Goal: Find specific fact: Find specific fact

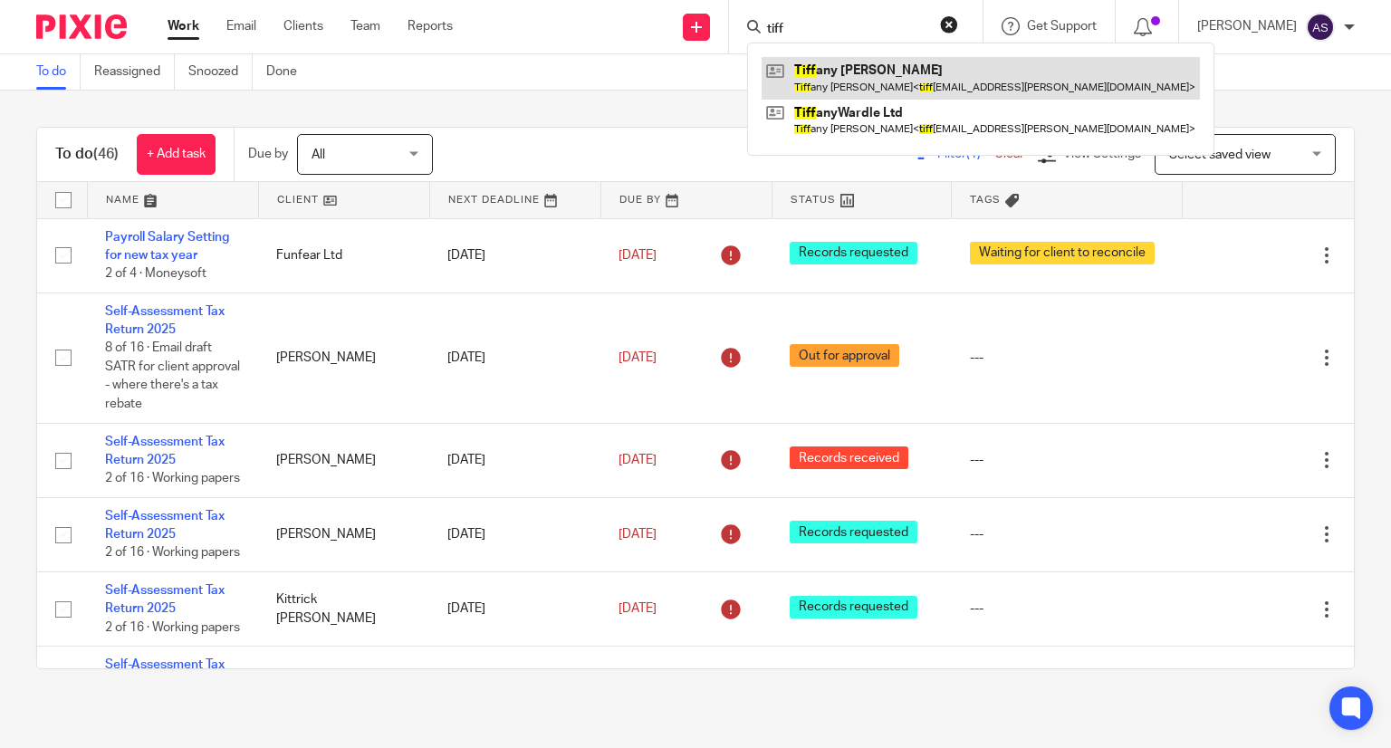
type input "tiff"
click at [887, 72] on link at bounding box center [981, 78] width 438 height 42
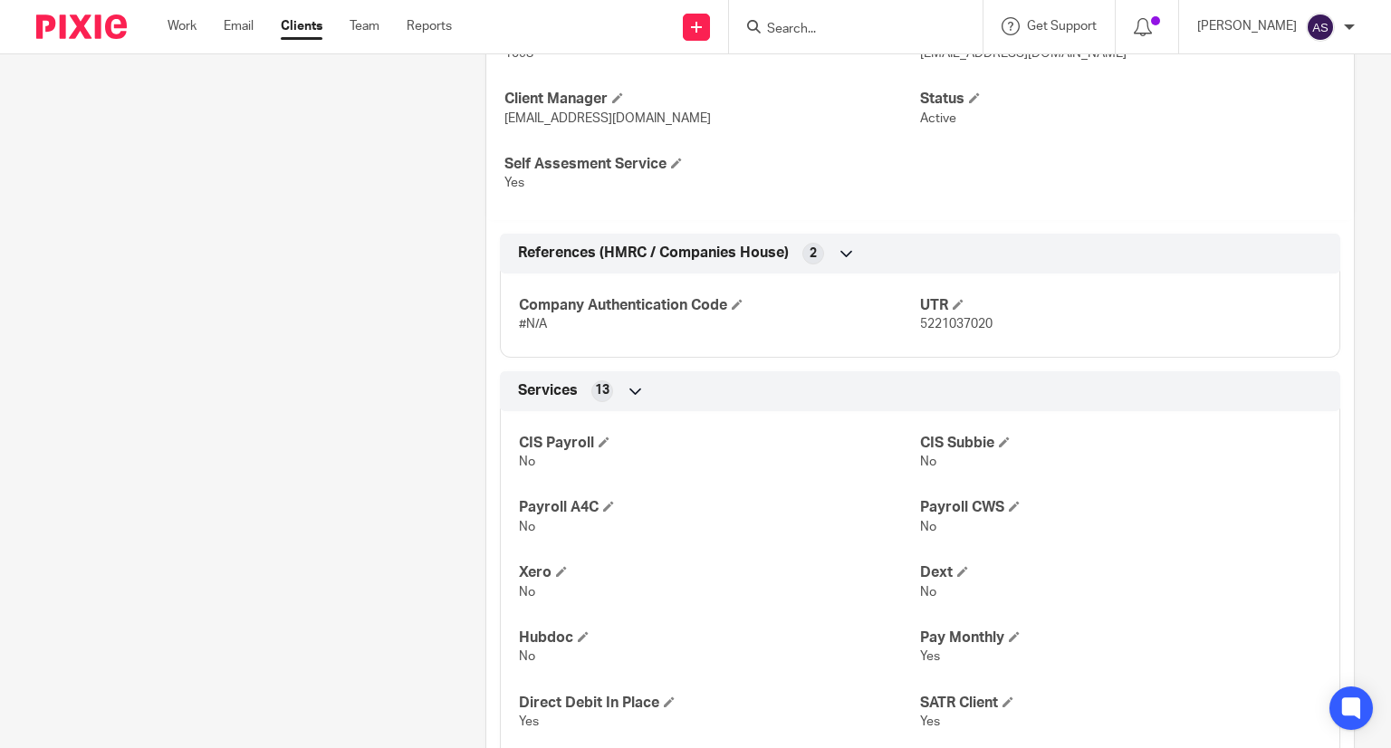
scroll to position [663, 0]
drag, startPoint x: 911, startPoint y: 321, endPoint x: 1002, endPoint y: 327, distance: 91.7
click at [1002, 327] on p "5221037020" at bounding box center [1120, 323] width 401 height 18
copy span "5221037020"
click at [343, 403] on div "Client contacts Tiffany Wardle 7714850777 tiffany.wardle@icloud.com Edit contac…" at bounding box center [232, 309] width 449 height 1559
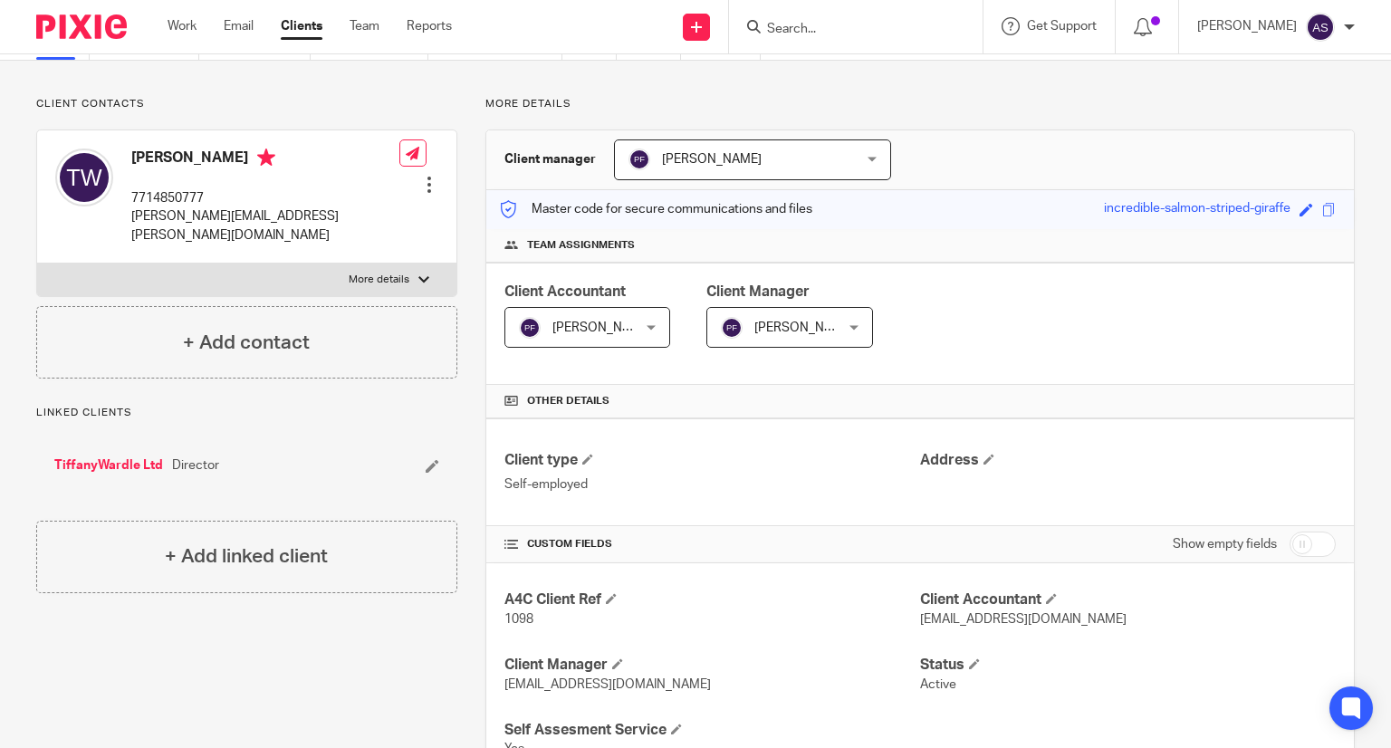
scroll to position [0, 0]
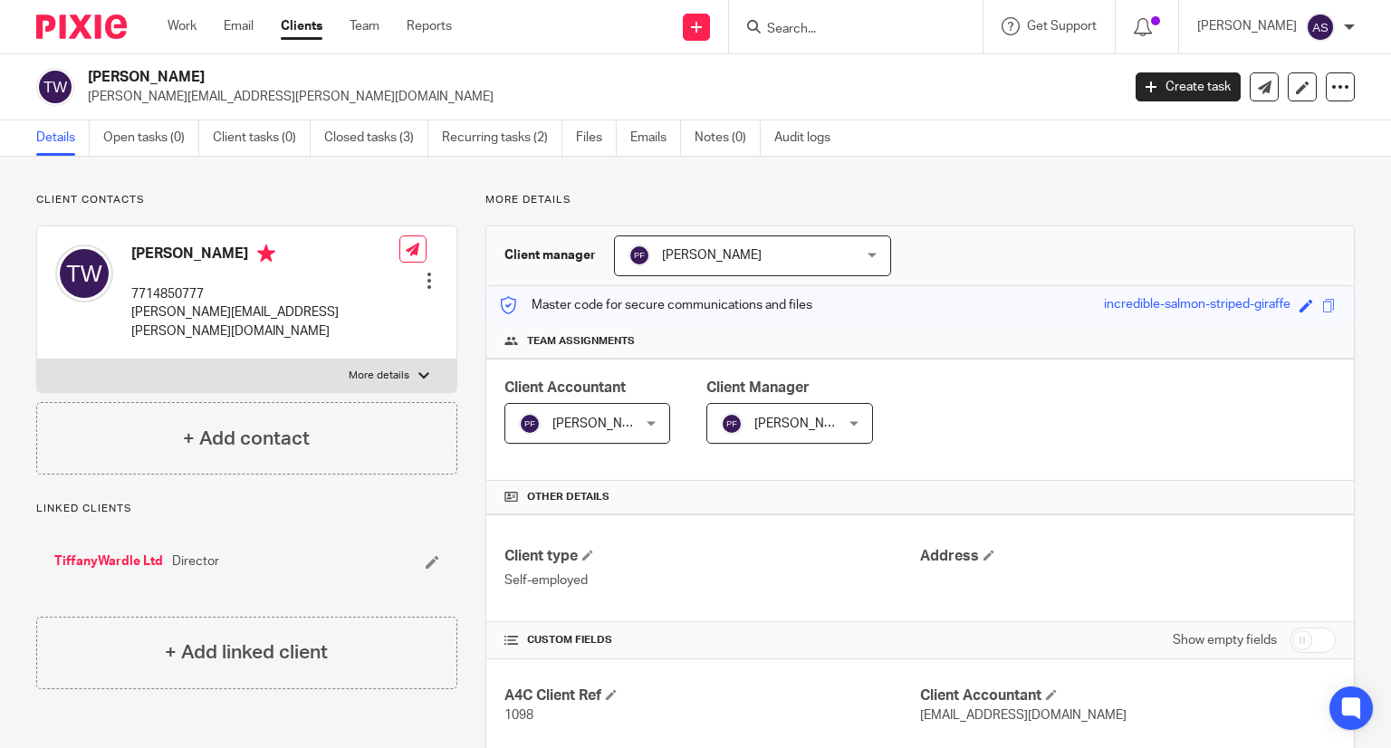
click at [819, 30] on input "Search" at bounding box center [846, 30] width 163 height 16
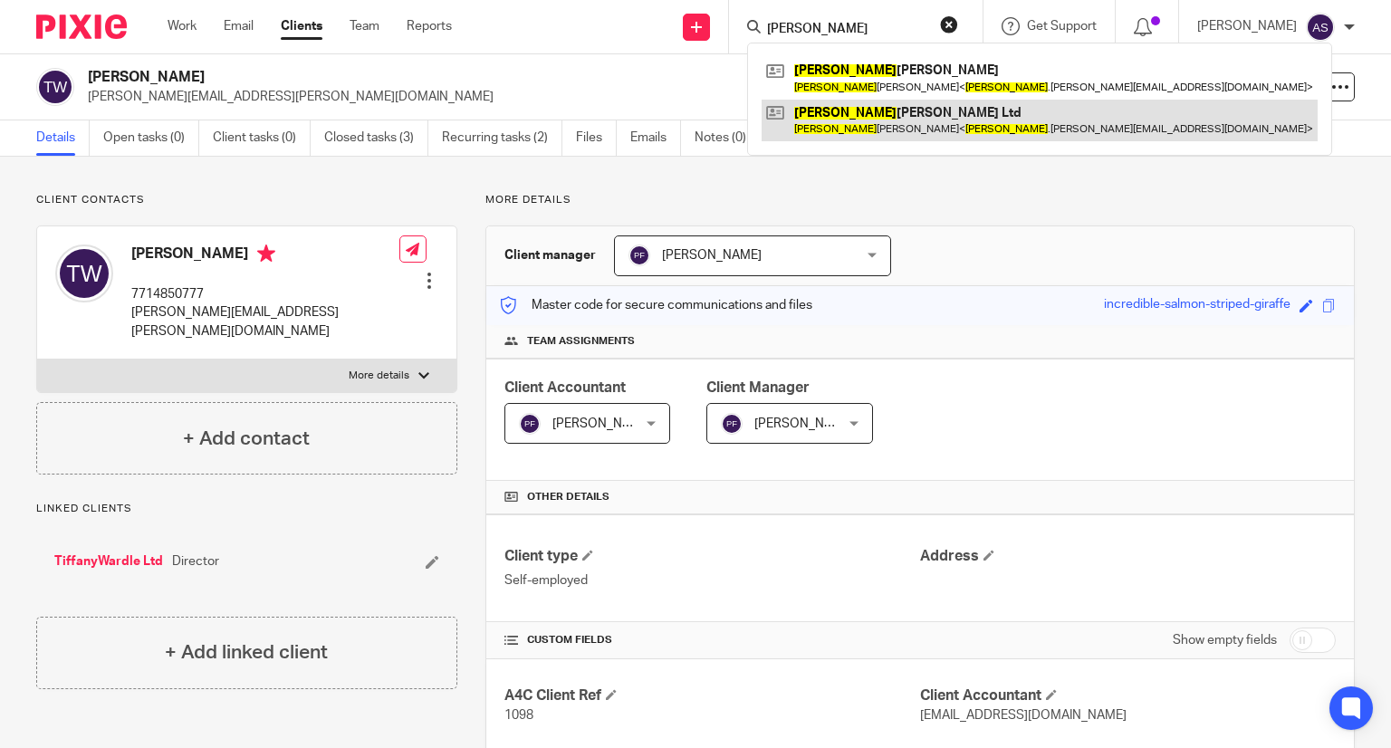
type input "tiffany"
click at [949, 110] on link at bounding box center [1040, 121] width 556 height 42
